Goal: Task Accomplishment & Management: Manage account settings

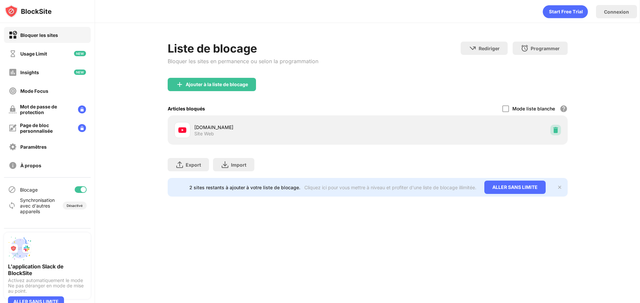
click at [553, 128] on img at bounding box center [555, 130] width 7 height 7
